Goal: Check status: Check status

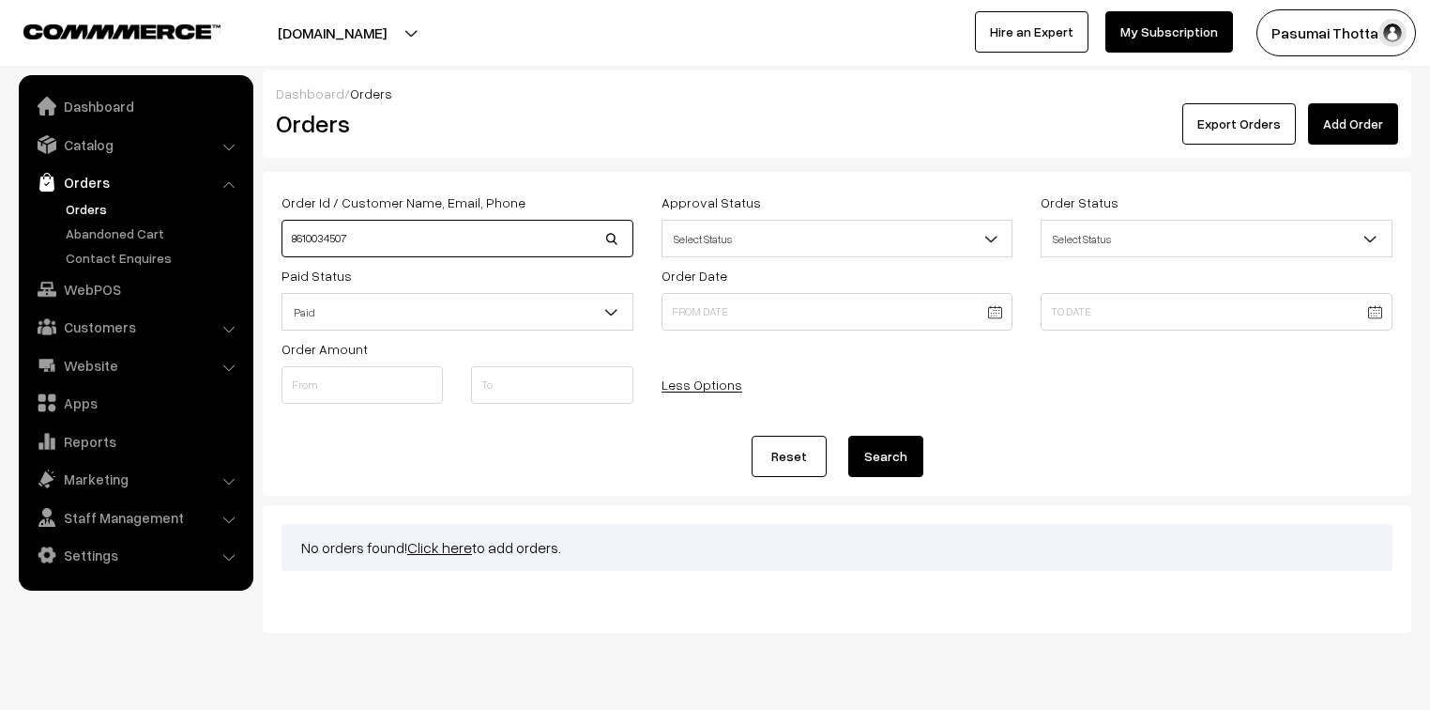
click at [334, 240] on input "8610034507" at bounding box center [458, 239] width 352 height 38
click at [331, 240] on input "8610034507" at bounding box center [458, 239] width 352 height 38
type input "8610039507"
click at [848, 435] on button "Search" at bounding box center [885, 455] width 75 height 41
drag, startPoint x: 355, startPoint y: 240, endPoint x: 285, endPoint y: 228, distance: 70.5
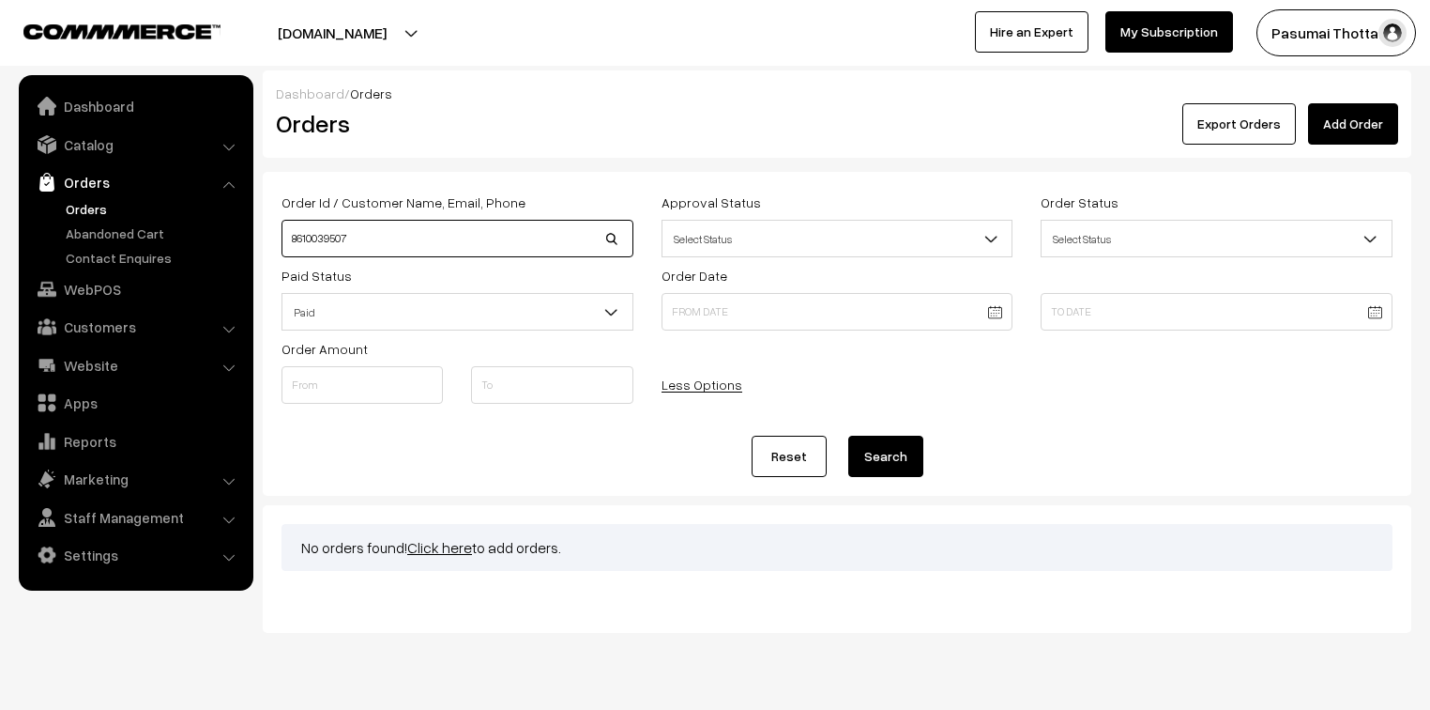
click at [285, 228] on input "8610039507" at bounding box center [458, 239] width 352 height 38
click at [848, 435] on button "Search" at bounding box center [885, 455] width 75 height 41
click at [799, 174] on div "Order Id / Customer Name, Email, Phone 8610039507 Approval Status Select Status…" at bounding box center [837, 334] width 1149 height 324
click at [795, 175] on div "Order Id / Customer Name, Email, Phone 8610039507 Approval Status Select Status…" at bounding box center [837, 334] width 1149 height 324
click at [788, 191] on div "Approval Status Select Status Awaiting Accepted Rejected Select Status" at bounding box center [838, 224] width 380 height 67
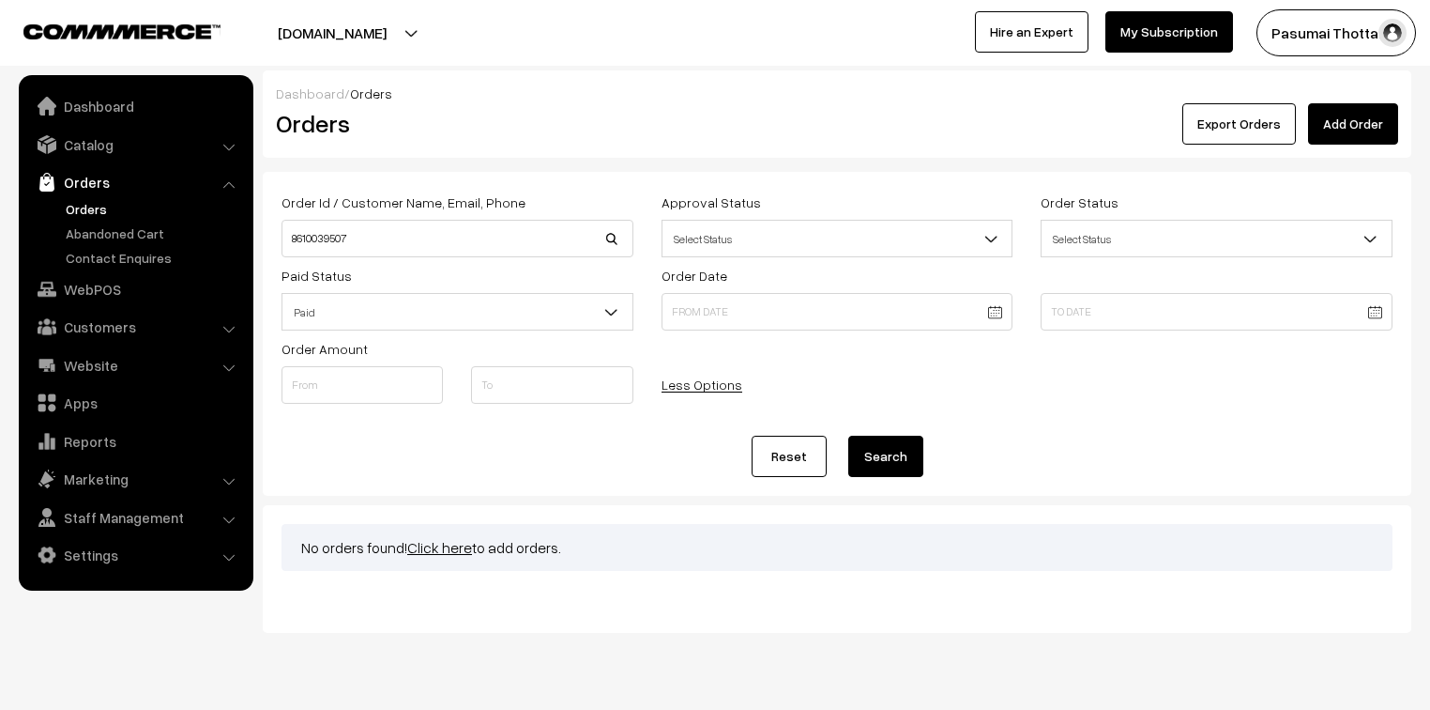
click at [807, 184] on div "Order Id / Customer Name, Email, Phone 8610039507 Approval Status Select Status…" at bounding box center [837, 334] width 1149 height 324
drag, startPoint x: 393, startPoint y: 244, endPoint x: 294, endPoint y: 236, distance: 99.8
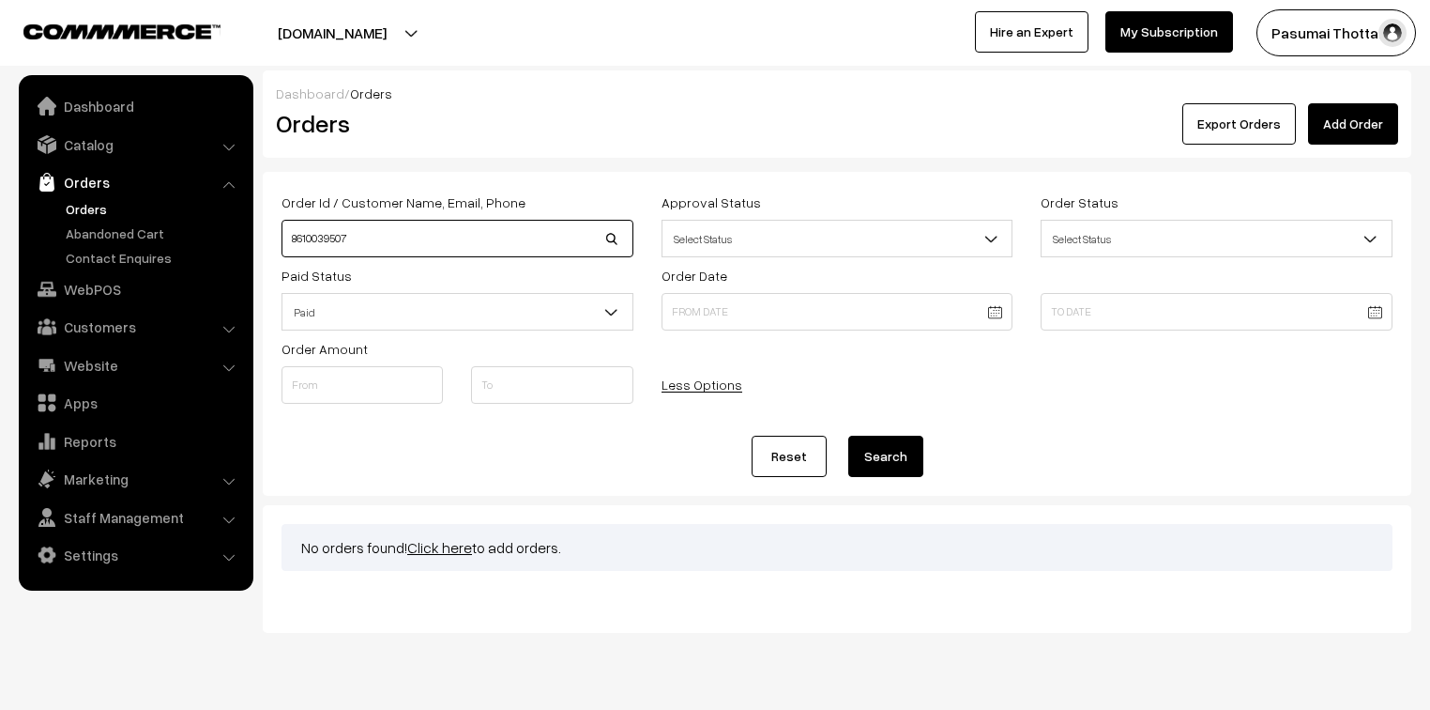
click at [294, 236] on input "8610039507" at bounding box center [458, 239] width 352 height 38
type input "9940644480"
click at [848, 435] on button "Search" at bounding box center [885, 455] width 75 height 41
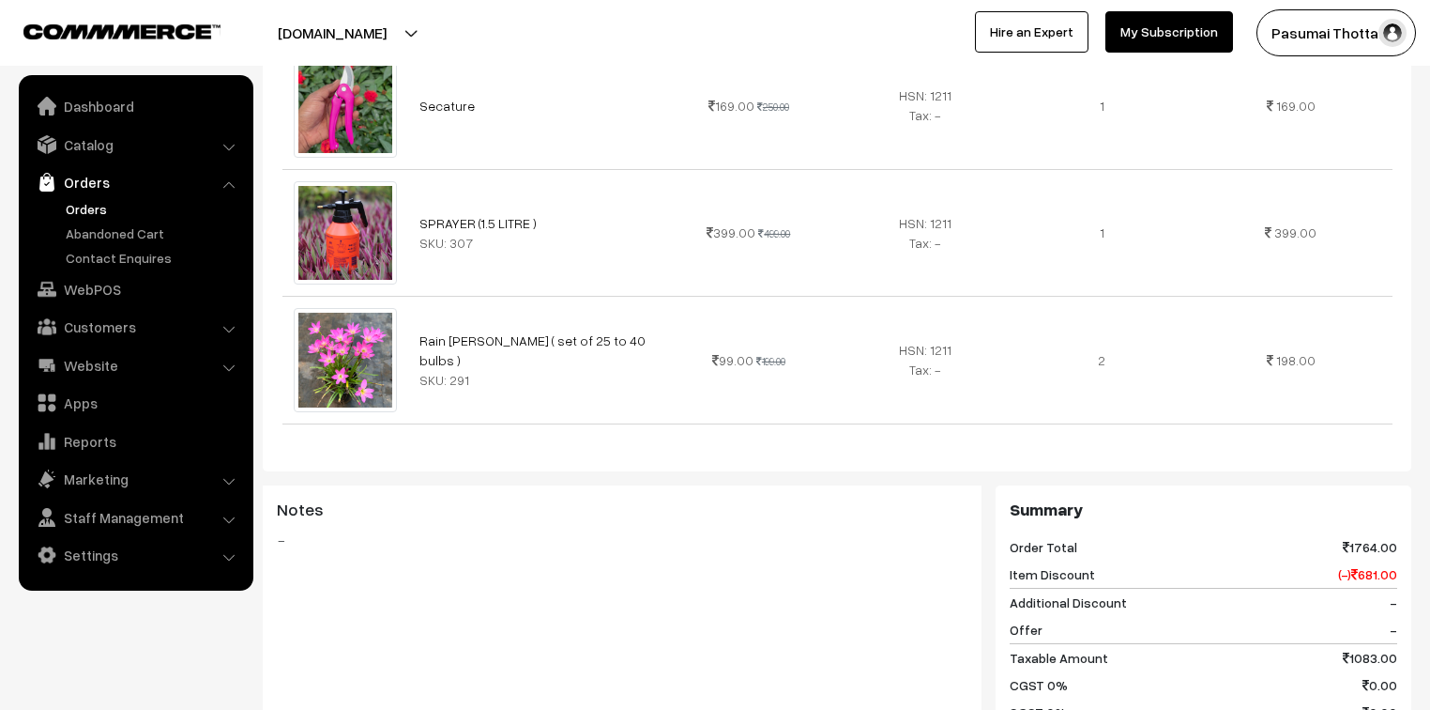
scroll to position [1051, 0]
